Goal: Task Accomplishment & Management: Use online tool/utility

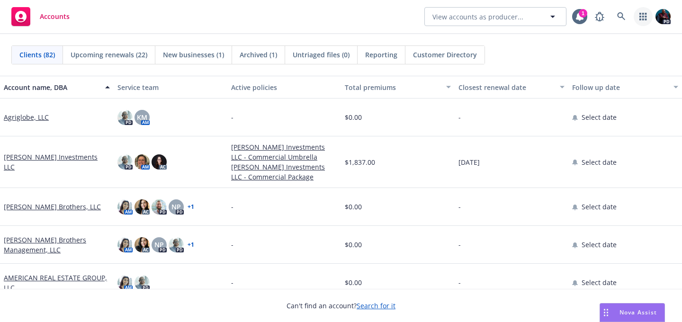
click at [640, 23] on link "button" at bounding box center [643, 16] width 19 height 19
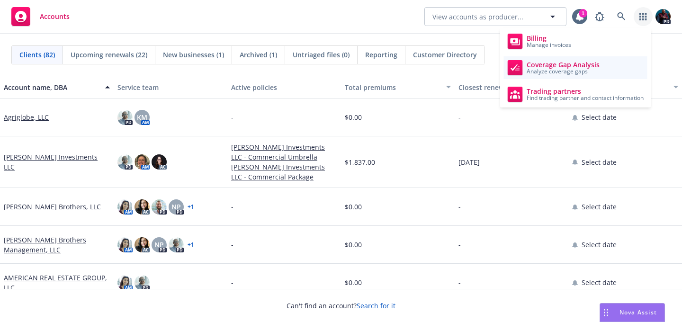
click at [586, 72] on span "Analyze coverage gaps" at bounding box center [563, 72] width 73 height 6
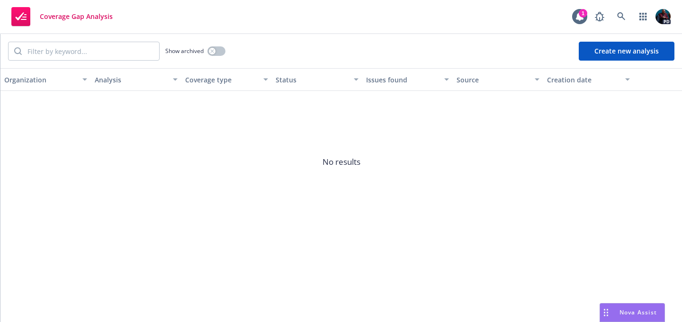
click at [603, 54] on button "Create new analysis" at bounding box center [627, 51] width 96 height 19
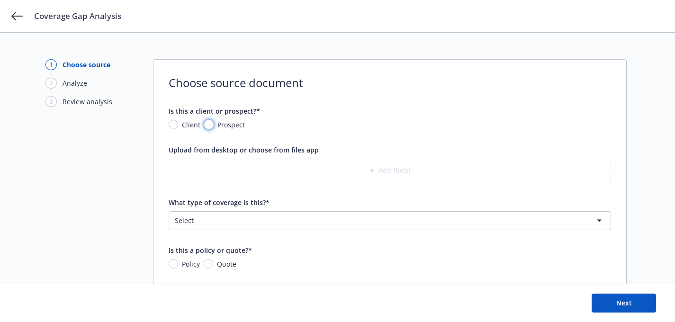
click at [208, 125] on input "Prospect" at bounding box center [208, 124] width 9 height 9
radio input "true"
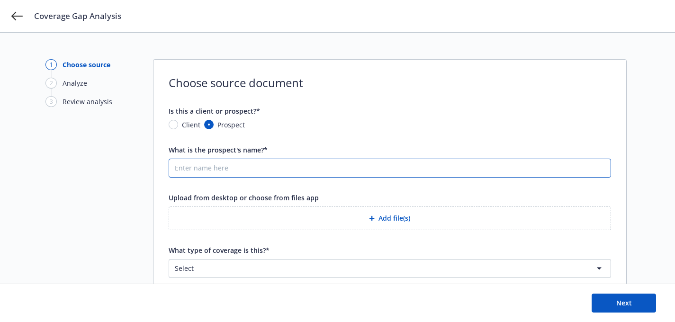
click at [211, 168] on input "What is the prospect's name?*" at bounding box center [390, 168] width 442 height 18
type input "Titan Frozen Foods"
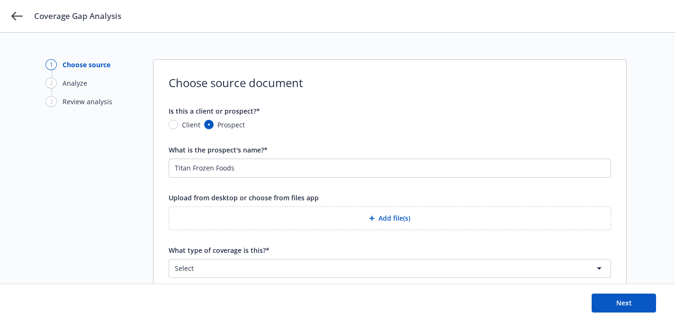
click at [229, 272] on html "Coverage Gap Analysis 1 Choose source 2 Analyze 3 Review analysis Choose source…" at bounding box center [337, 161] width 675 height 322
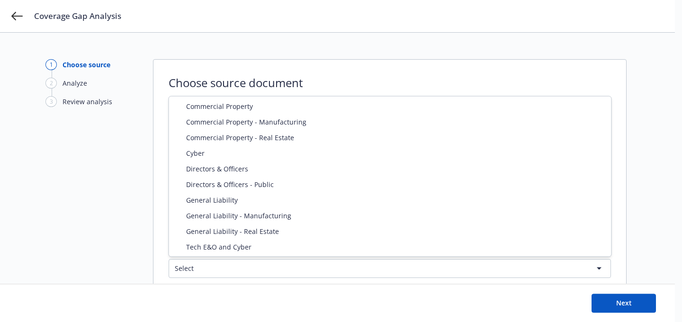
select select "CYBER"
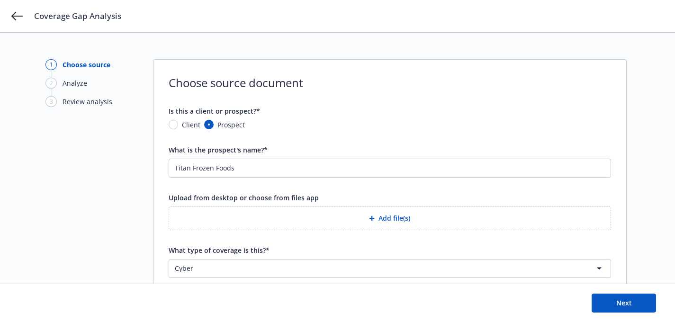
click at [380, 216] on button "Add file(s)" at bounding box center [390, 219] width 442 height 24
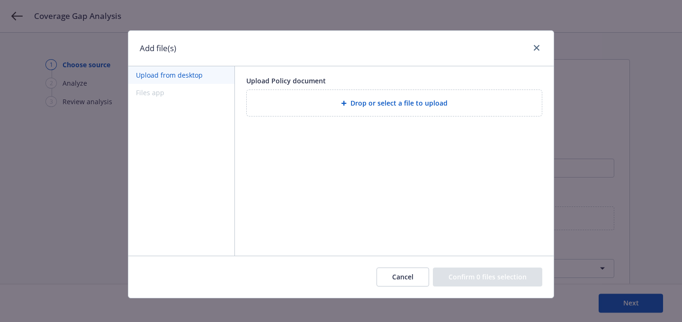
click at [175, 78] on button "Upload from desktop" at bounding box center [181, 75] width 106 height 18
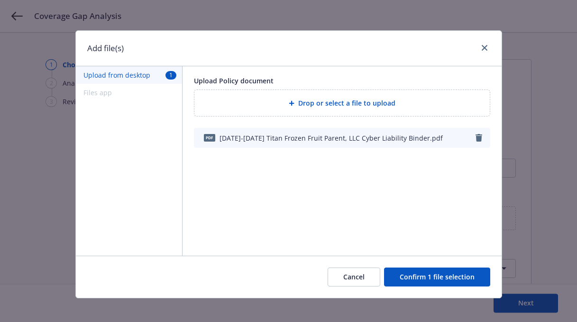
click at [405, 279] on button "Confirm 1 file selection" at bounding box center [437, 277] width 106 height 19
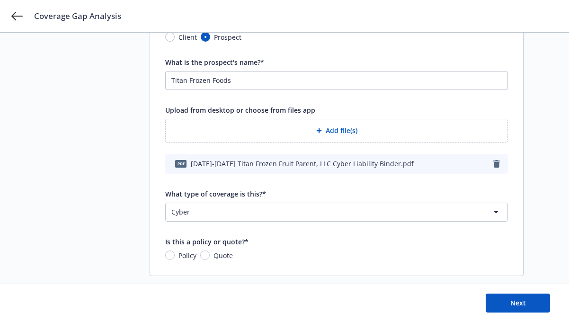
scroll to position [106, 0]
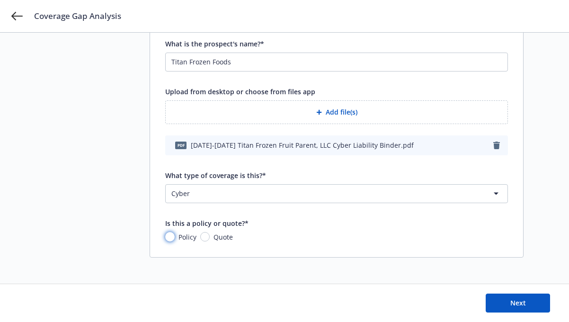
click at [169, 239] on input "Policy" at bounding box center [169, 236] width 9 height 9
radio input "true"
click at [508, 304] on button "Next" at bounding box center [518, 303] width 64 height 19
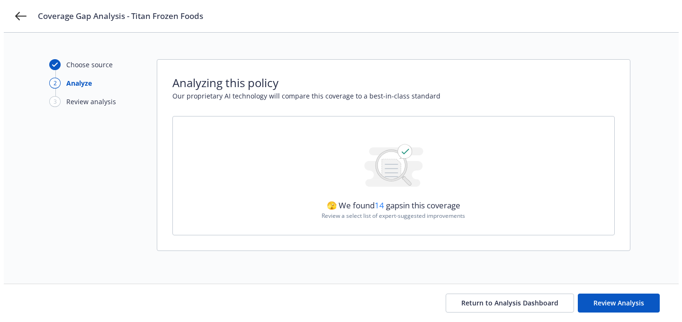
scroll to position [0, 0]
click at [610, 304] on span "Review Analysis" at bounding box center [622, 302] width 51 height 9
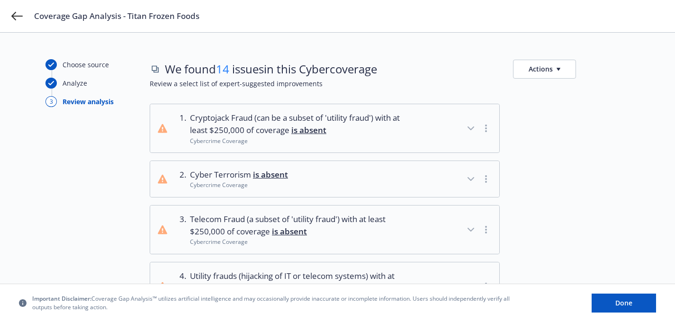
click at [559, 70] on icon "button" at bounding box center [559, 69] width 4 height 3
click at [609, 301] on button "Done" at bounding box center [624, 303] width 64 height 19
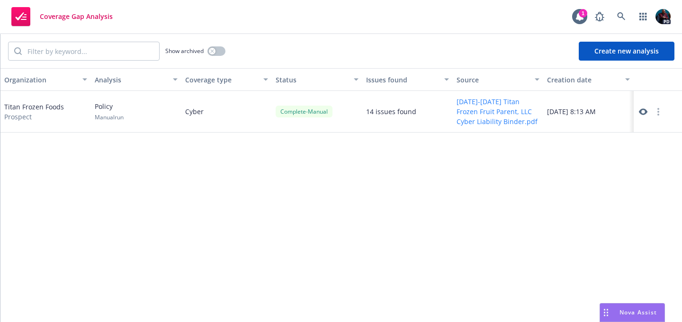
click at [615, 54] on button "Create new analysis" at bounding box center [627, 51] width 96 height 19
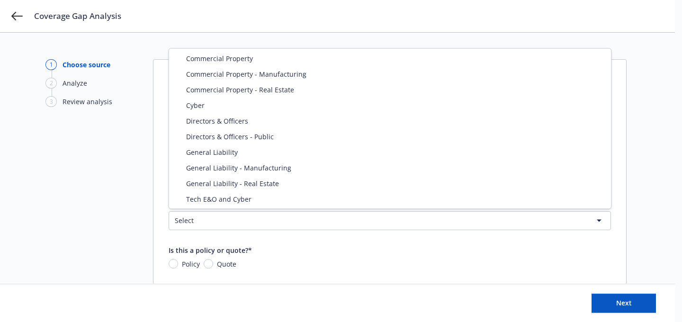
click at [318, 218] on html "Coverage Gap Analysis 1 Choose source 2 Analyze 3 Review analysis Choose source…" at bounding box center [341, 161] width 682 height 322
select select "DIRECTORS_AND_OFFICERS"
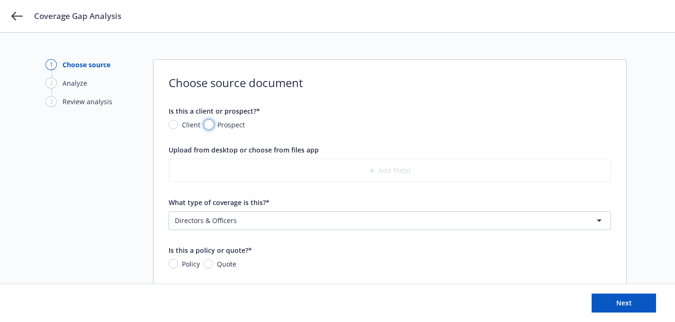
click at [210, 125] on input "Prospect" at bounding box center [208, 124] width 9 height 9
radio input "true"
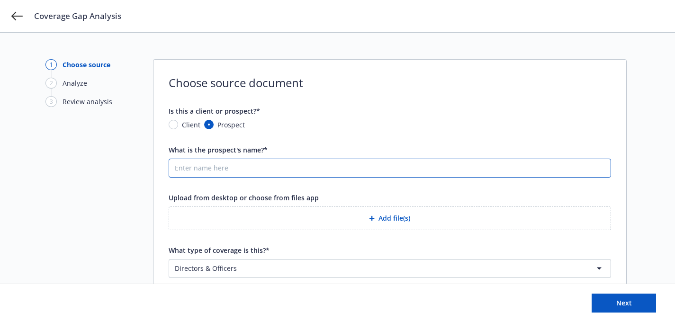
click at [220, 162] on input "What is the prospect's name?*" at bounding box center [390, 168] width 442 height 18
type input "Titan Frozen Foods"
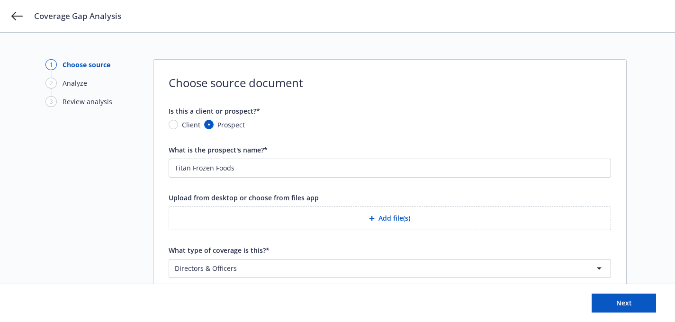
click at [235, 219] on button "Add file(s)" at bounding box center [390, 219] width 442 height 24
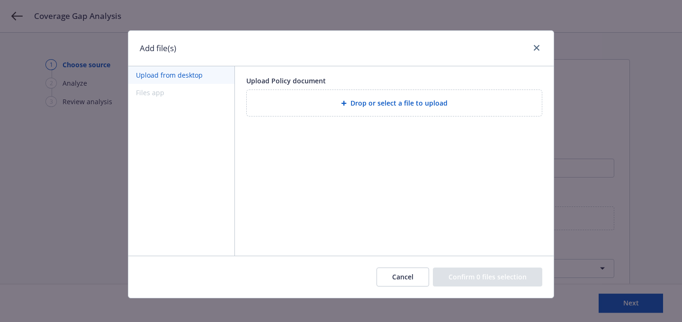
click at [181, 77] on button "Upload from desktop" at bounding box center [181, 75] width 106 height 18
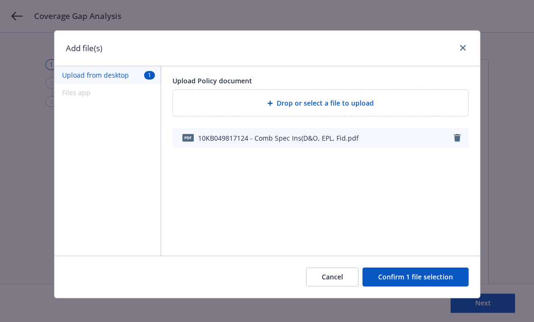
click at [413, 276] on button "Confirm 1 file selection" at bounding box center [415, 277] width 106 height 19
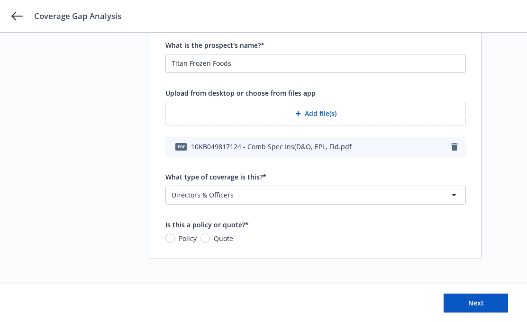
scroll to position [106, 0]
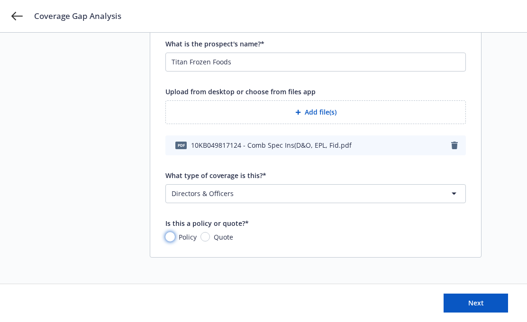
click at [171, 237] on input "Policy" at bounding box center [169, 236] width 9 height 9
radio input "true"
click at [452, 305] on button "Next" at bounding box center [475, 303] width 64 height 19
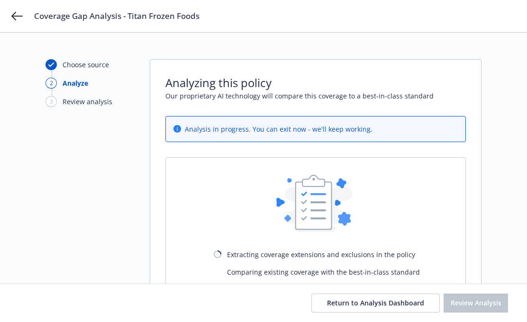
scroll to position [72, 0]
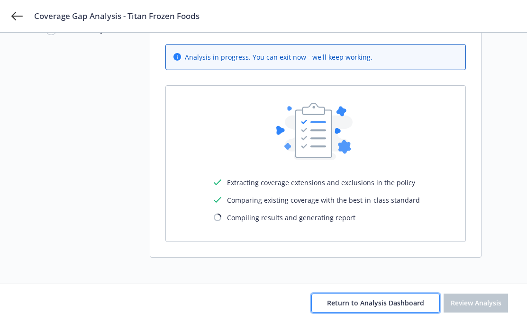
click at [390, 302] on span "Return to Analysis Dashboard" at bounding box center [375, 302] width 97 height 9
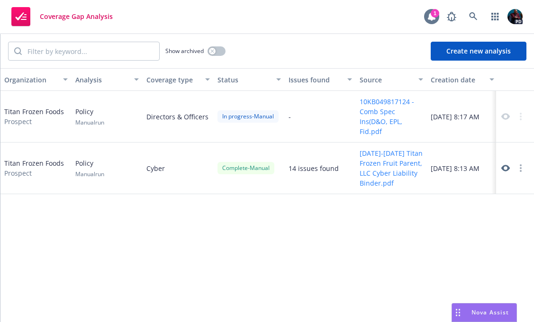
click at [432, 18] on icon at bounding box center [432, 16] width 8 height 9
click at [442, 55] on button "Create new analysis" at bounding box center [479, 51] width 96 height 19
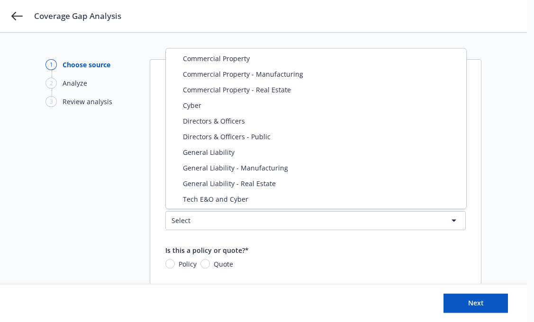
click at [218, 222] on html "Coverage Gap Analysis 1 Choose source 2 Analyze 3 Review analysis Choose source…" at bounding box center [267, 161] width 534 height 322
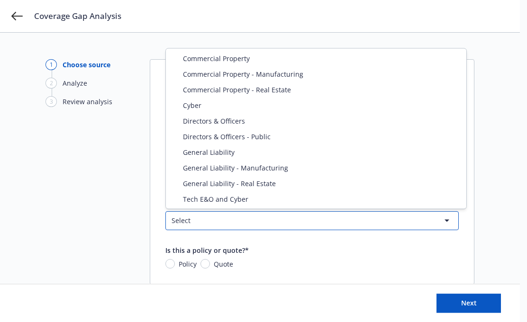
click at [93, 166] on html "Coverage Gap Analysis 1 Choose source 2 Analyze 3 Review analysis Choose source…" at bounding box center [263, 161] width 527 height 322
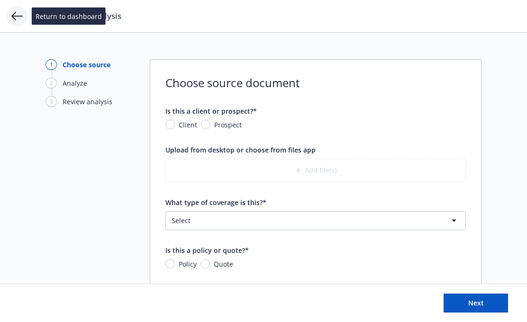
click at [16, 16] on icon at bounding box center [16, 16] width 11 height 9
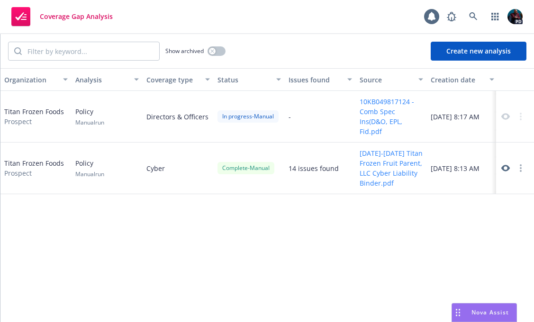
click at [469, 126] on div "Aug 19, 2025, 8:17 AM" at bounding box center [462, 117] width 71 height 52
click at [230, 113] on div "In progress - Manual" at bounding box center [247, 116] width 61 height 12
click at [157, 116] on div "Directors & Officers" at bounding box center [178, 117] width 71 height 52
click at [212, 111] on div "Directors & Officers" at bounding box center [178, 117] width 71 height 52
click at [239, 107] on div "In progress - Manual" at bounding box center [249, 117] width 71 height 52
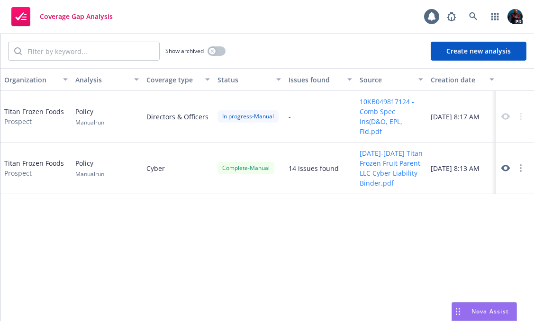
click at [246, 121] on div "In progress - Manual" at bounding box center [247, 116] width 61 height 12
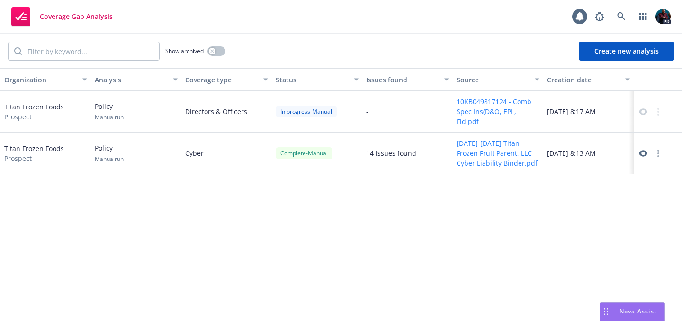
click at [316, 110] on div "In progress - Manual" at bounding box center [306, 112] width 61 height 12
click at [46, 108] on div "Titan Frozen Foods Prospect" at bounding box center [34, 112] width 60 height 20
click at [645, 110] on icon at bounding box center [643, 111] width 9 height 7
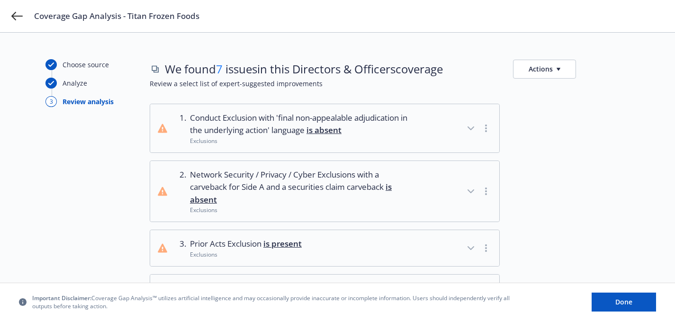
click at [470, 126] on icon "button" at bounding box center [470, 128] width 11 height 11
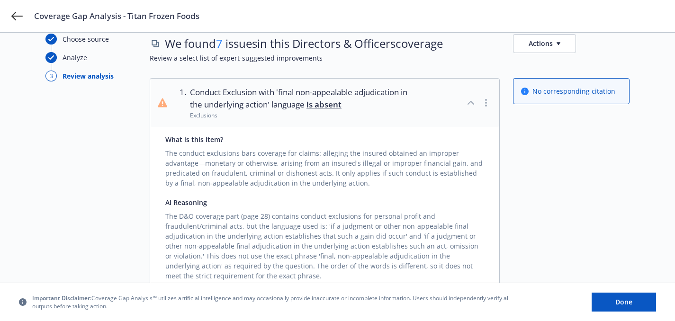
scroll to position [17, 0]
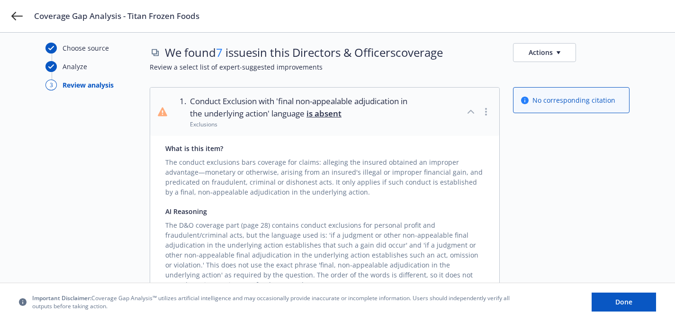
click at [474, 110] on icon "button" at bounding box center [470, 111] width 11 height 11
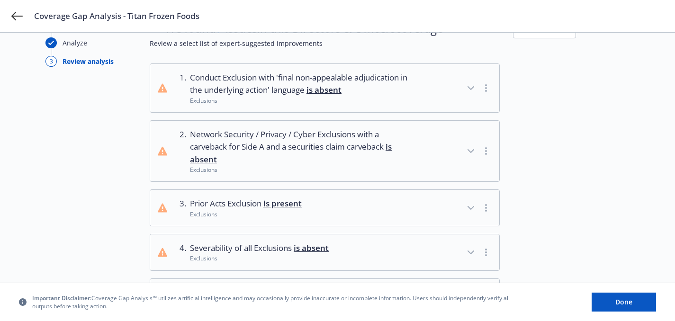
scroll to position [41, 0]
click at [470, 151] on icon "button" at bounding box center [471, 150] width 6 height 3
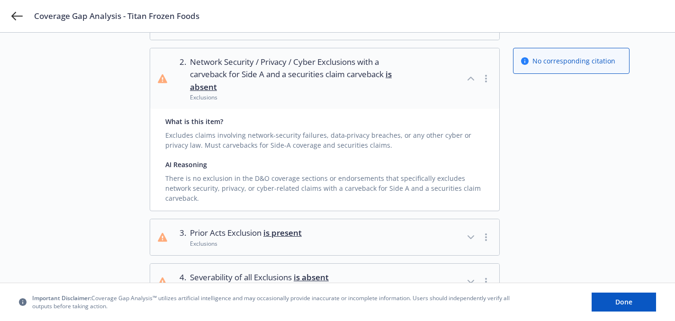
scroll to position [74, 0]
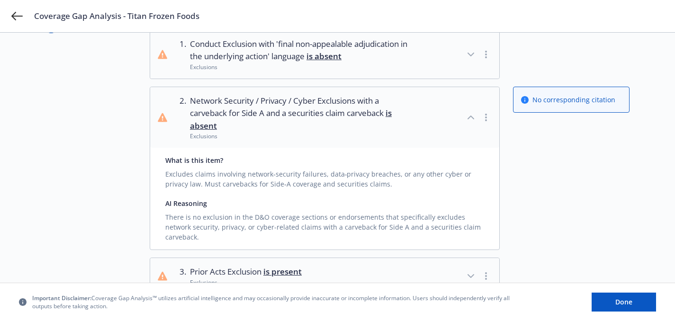
click at [472, 119] on icon "button" at bounding box center [470, 117] width 11 height 11
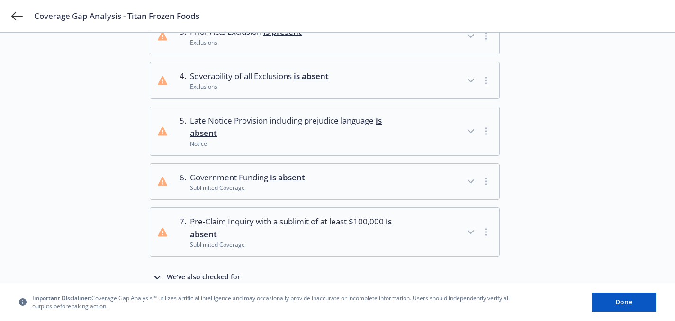
scroll to position [213, 0]
click at [609, 301] on button "Done" at bounding box center [624, 302] width 64 height 19
